Goal: Book appointment/travel/reservation

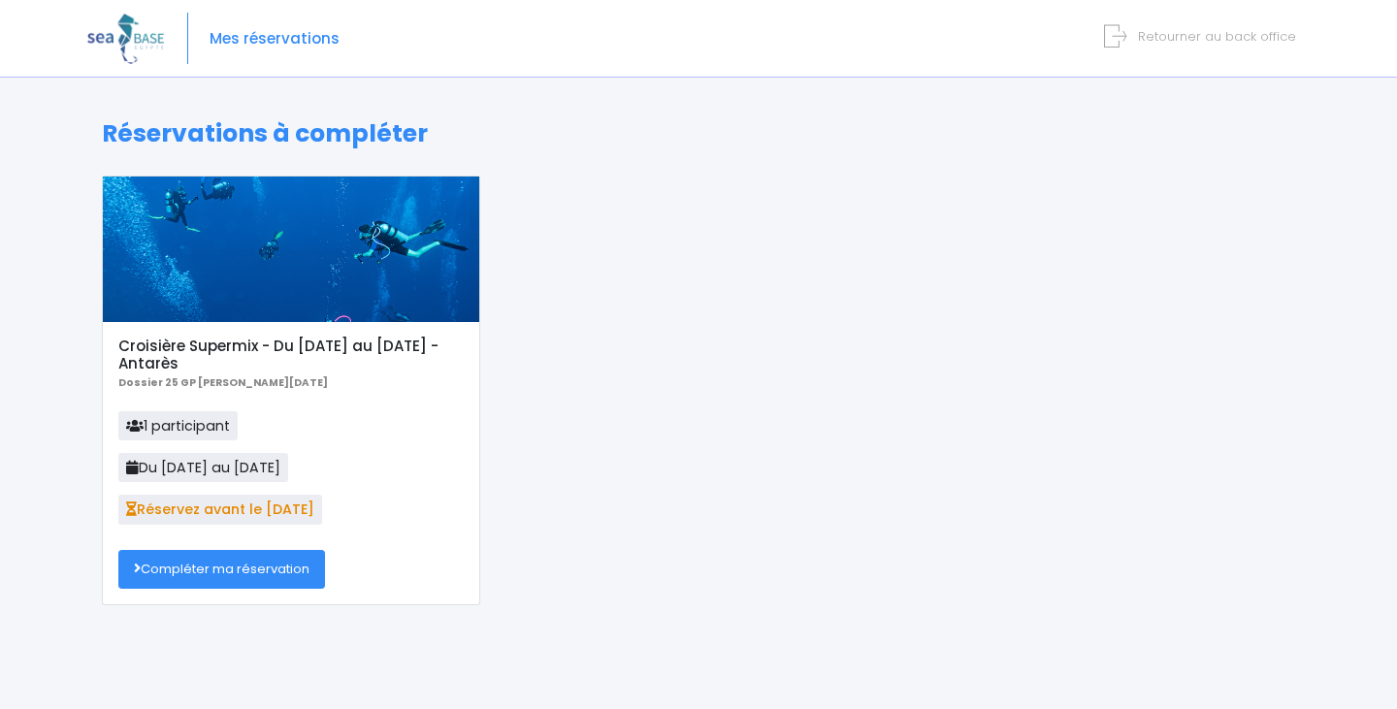
click at [230, 580] on link "Compléter ma réservation" at bounding box center [221, 569] width 207 height 39
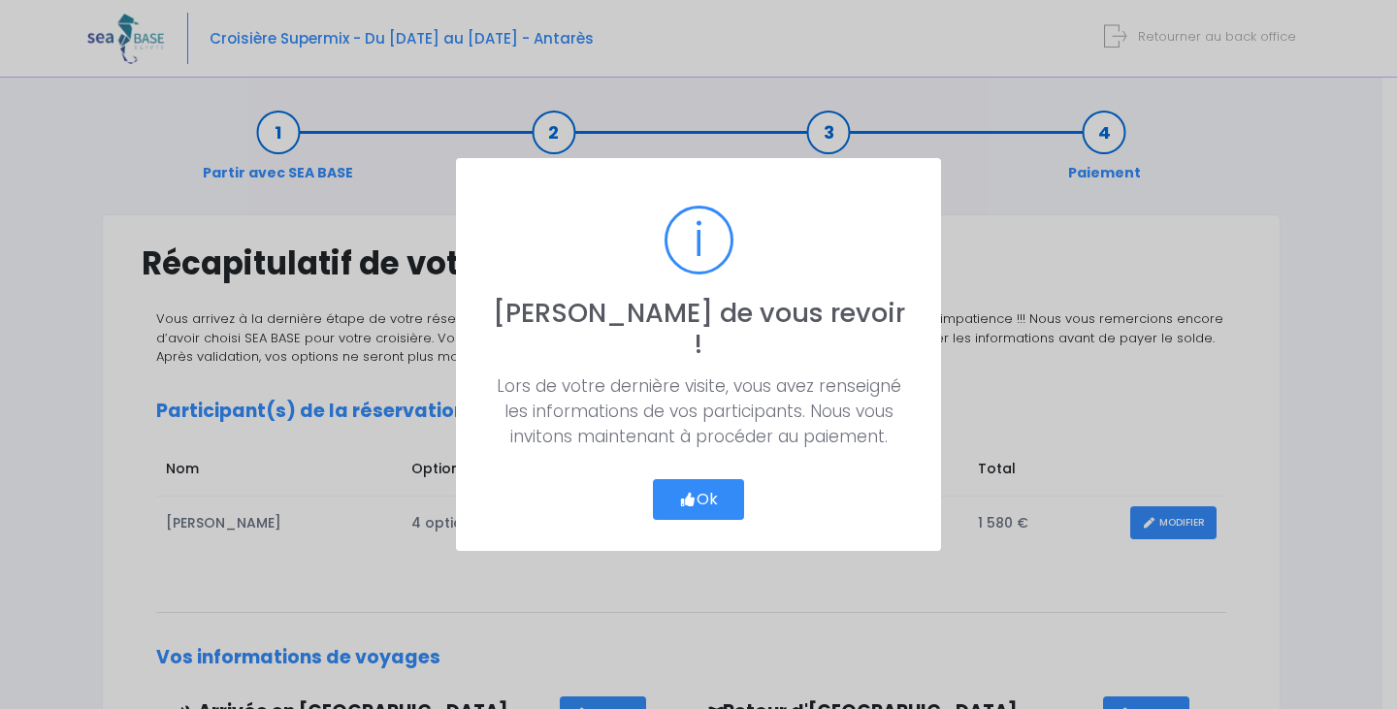
click at [661, 481] on button "Ok" at bounding box center [698, 499] width 91 height 41
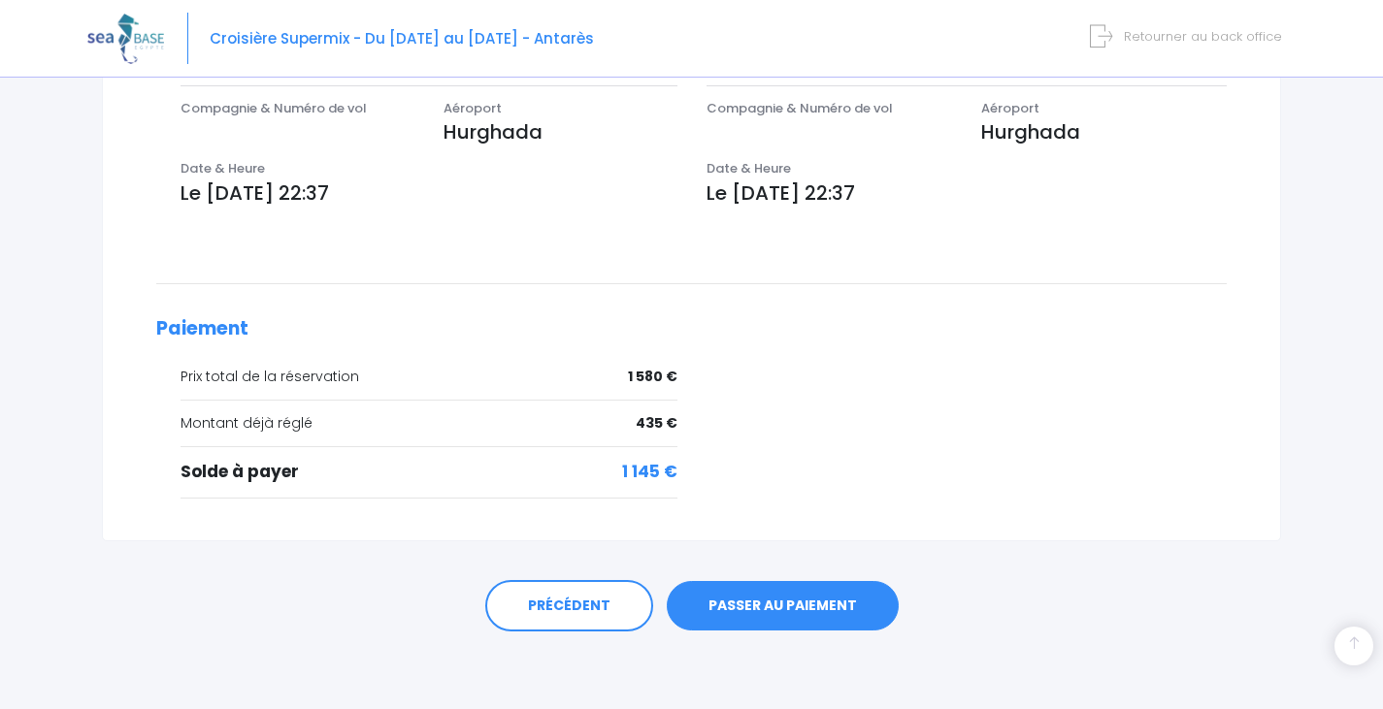
scroll to position [558, 0]
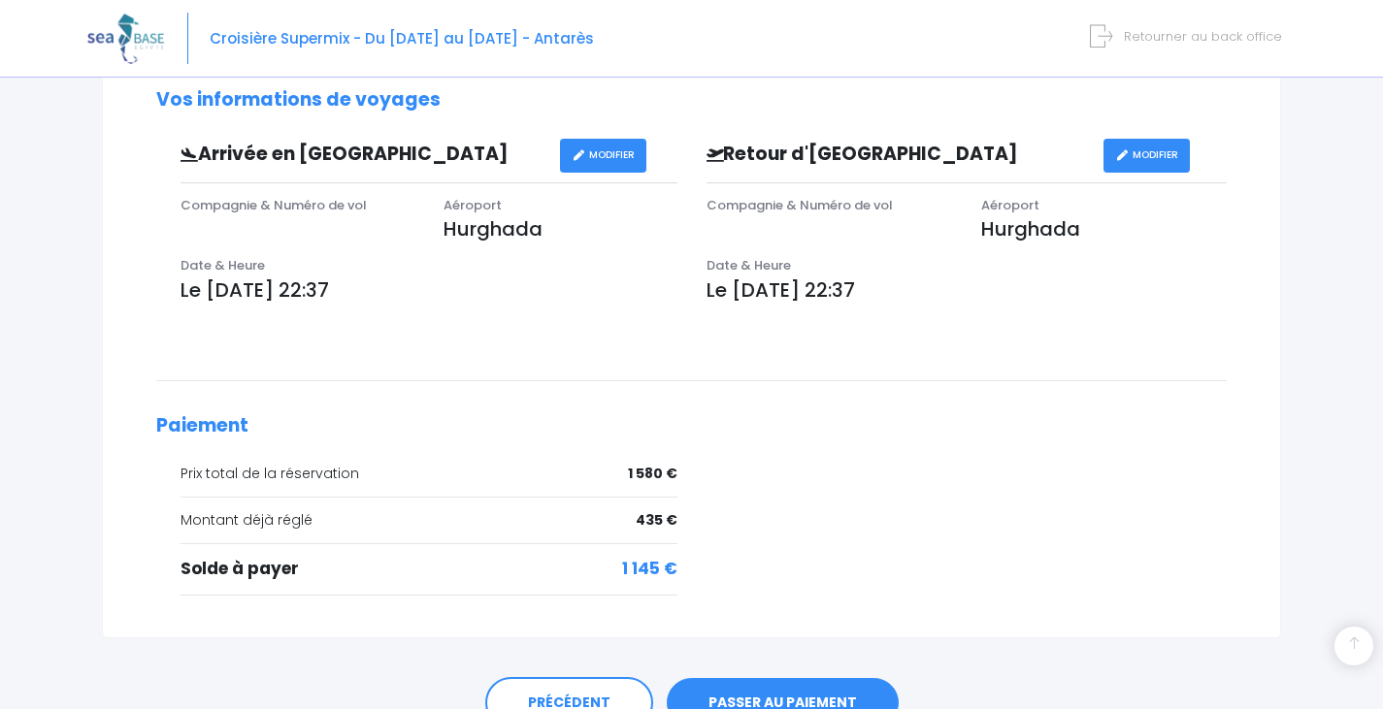
click at [528, 337] on div "Vous arrivez à la dernière étape de votre réservation, votre départ est proche.…" at bounding box center [691, 180] width 1099 height 857
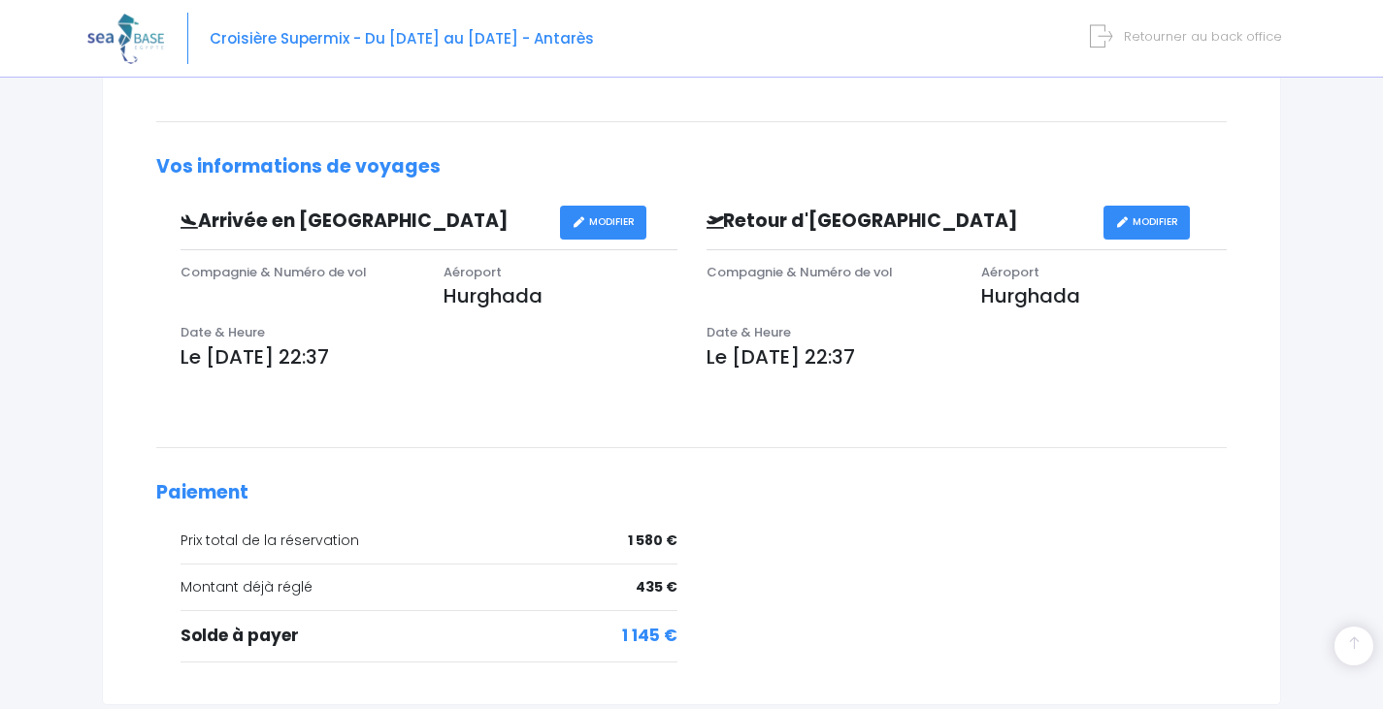
scroll to position [461, 0]
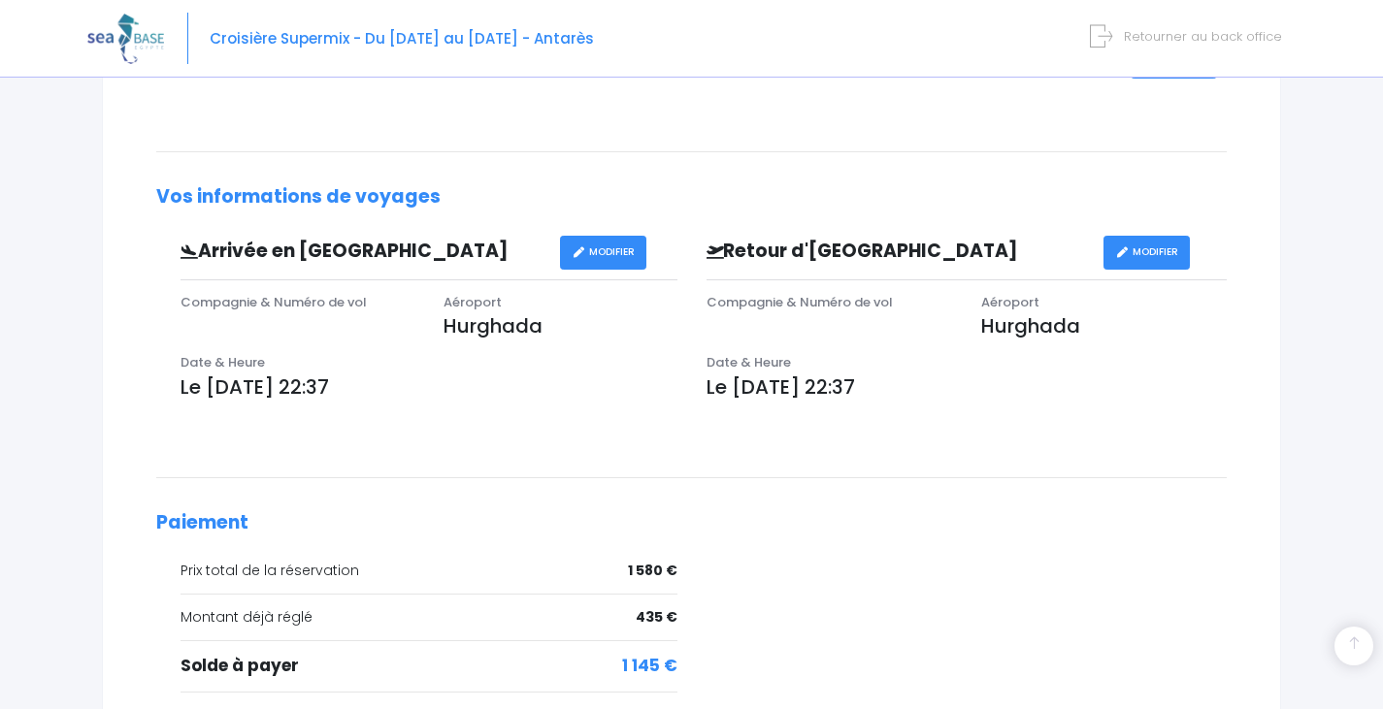
click at [778, 332] on div "Compagnie & Numéro de vol" at bounding box center [829, 323] width 275 height 61
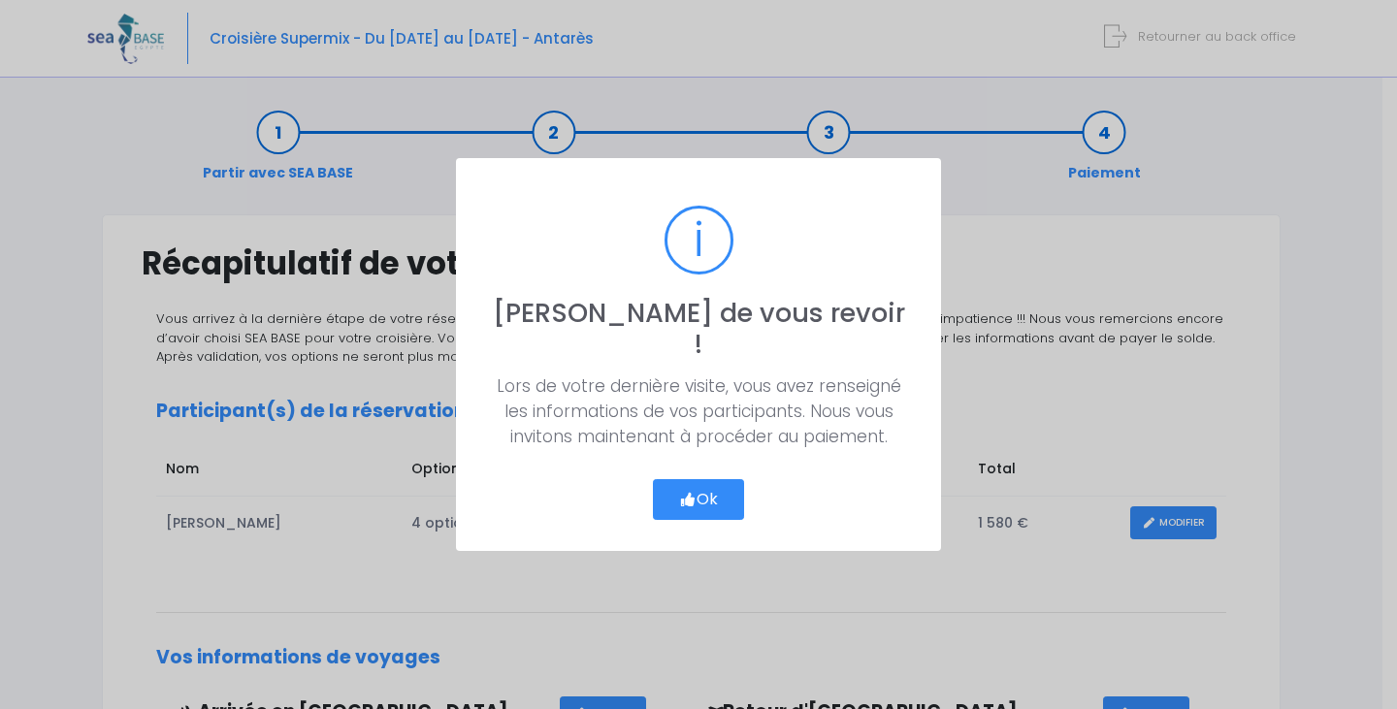
click at [687, 500] on icon "button" at bounding box center [687, 500] width 17 height 0
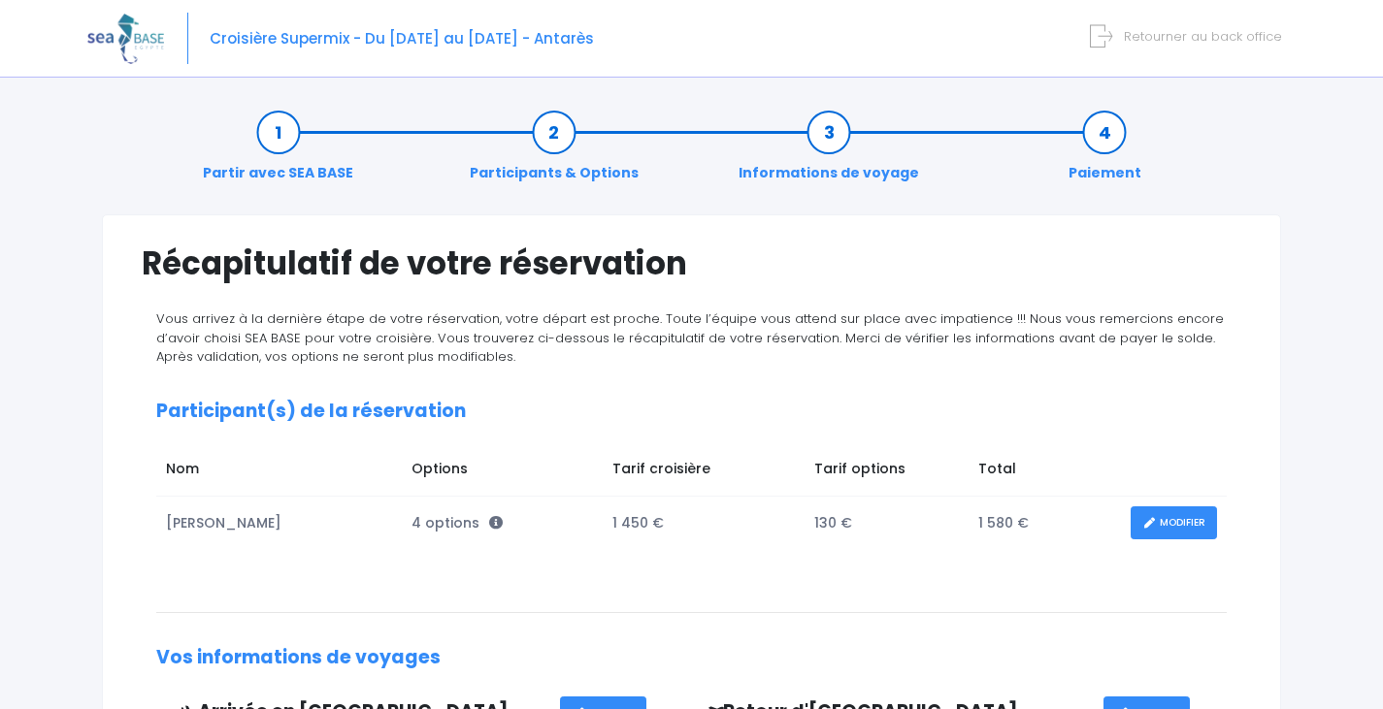
click at [1156, 39] on span "Retourner au back office" at bounding box center [1203, 36] width 158 height 18
